Goal: Communication & Community: Answer question/provide support

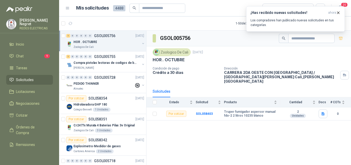
click at [30, 55] on li "Chat 1" at bounding box center [29, 56] width 41 height 6
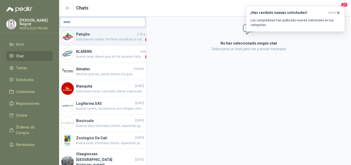
click at [121, 42] on span "Hola buenas tardes, Por favor actualizar la cotización" at bounding box center [110, 39] width 68 height 5
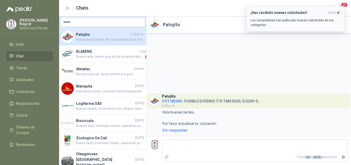
click at [338, 13] on icon "button" at bounding box center [338, 13] width 4 height 4
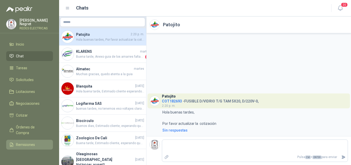
click at [26, 145] on span "Remisiones" at bounding box center [25, 145] width 19 height 6
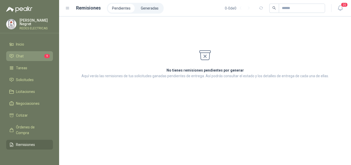
click at [29, 53] on li "Chat 1" at bounding box center [29, 56] width 41 height 6
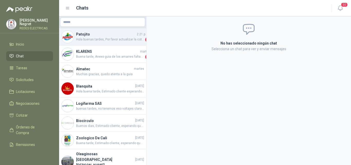
click at [105, 40] on span "Hola buenas tardes, Por favor actualizar la cotización" at bounding box center [110, 39] width 68 height 5
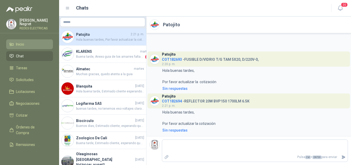
click at [24, 45] on span "Inicio" at bounding box center [20, 44] width 8 height 6
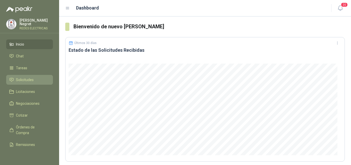
click at [31, 80] on span "Solicitudes" at bounding box center [25, 80] width 18 height 6
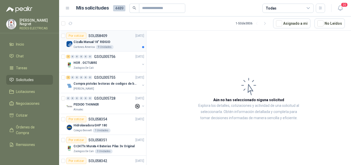
click at [122, 45] on div "Cartones America 9 Unidades" at bounding box center [108, 47] width 71 height 4
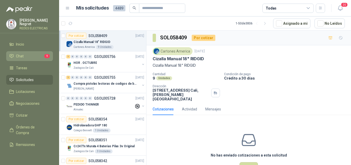
click at [45, 52] on link "Chat 1" at bounding box center [29, 56] width 47 height 10
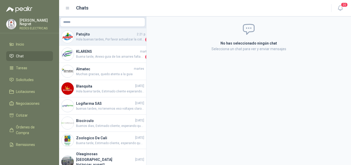
click at [122, 40] on span "Hola buenas tardes, Por favor actualizar la cotización" at bounding box center [110, 39] width 68 height 5
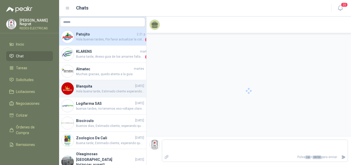
scroll to position [26, 0]
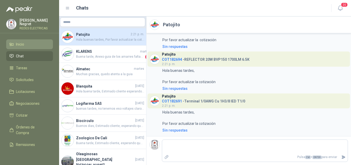
click at [27, 44] on li "Inicio" at bounding box center [29, 44] width 41 height 6
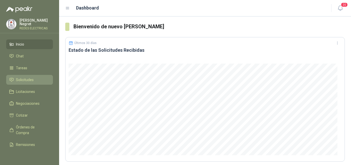
click at [20, 81] on link "Solicitudes" at bounding box center [29, 80] width 47 height 10
